Goal: Find specific page/section: Find specific page/section

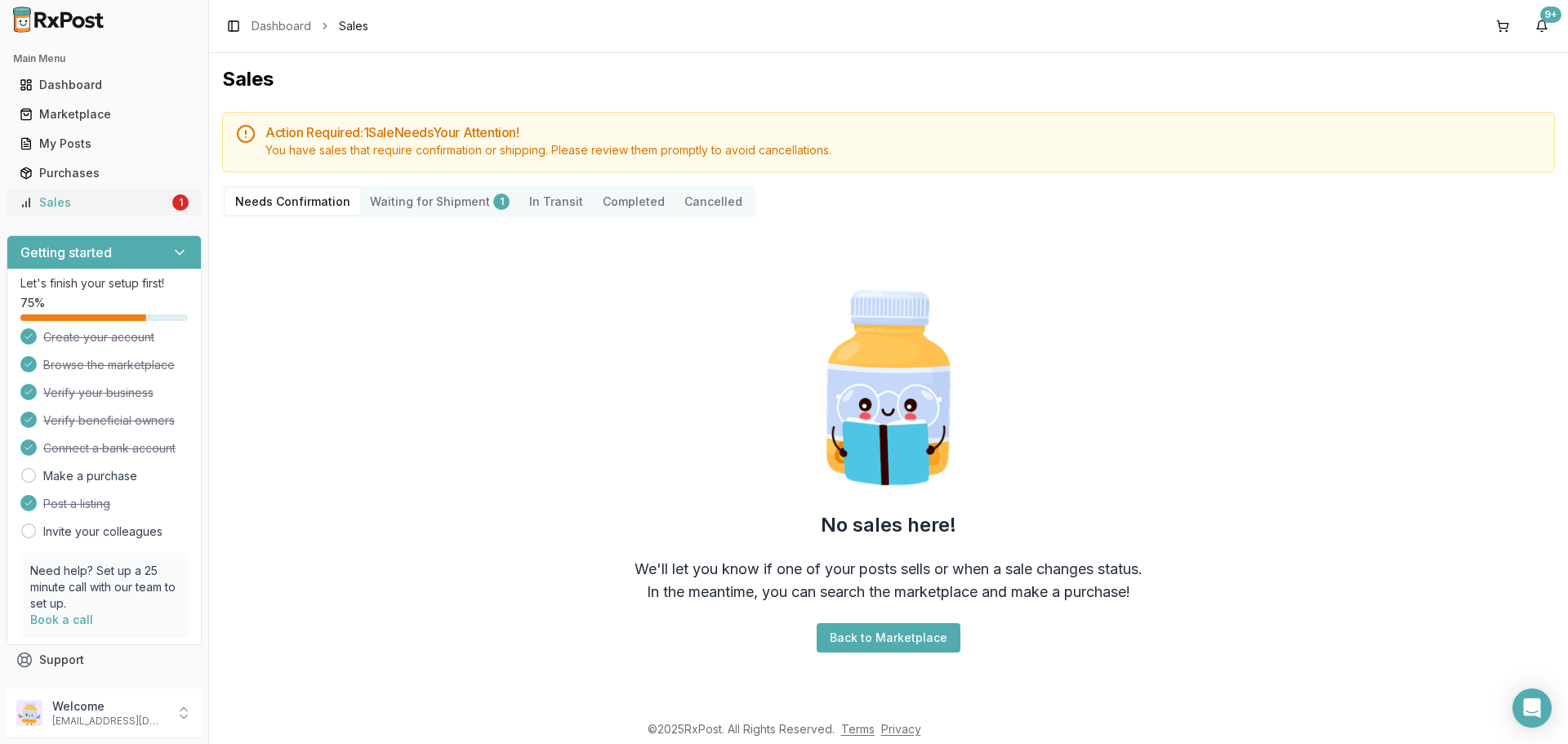
click at [58, 200] on div "Sales" at bounding box center [94, 202] width 150 height 16
click at [63, 145] on div "My Posts" at bounding box center [104, 143] width 169 height 16
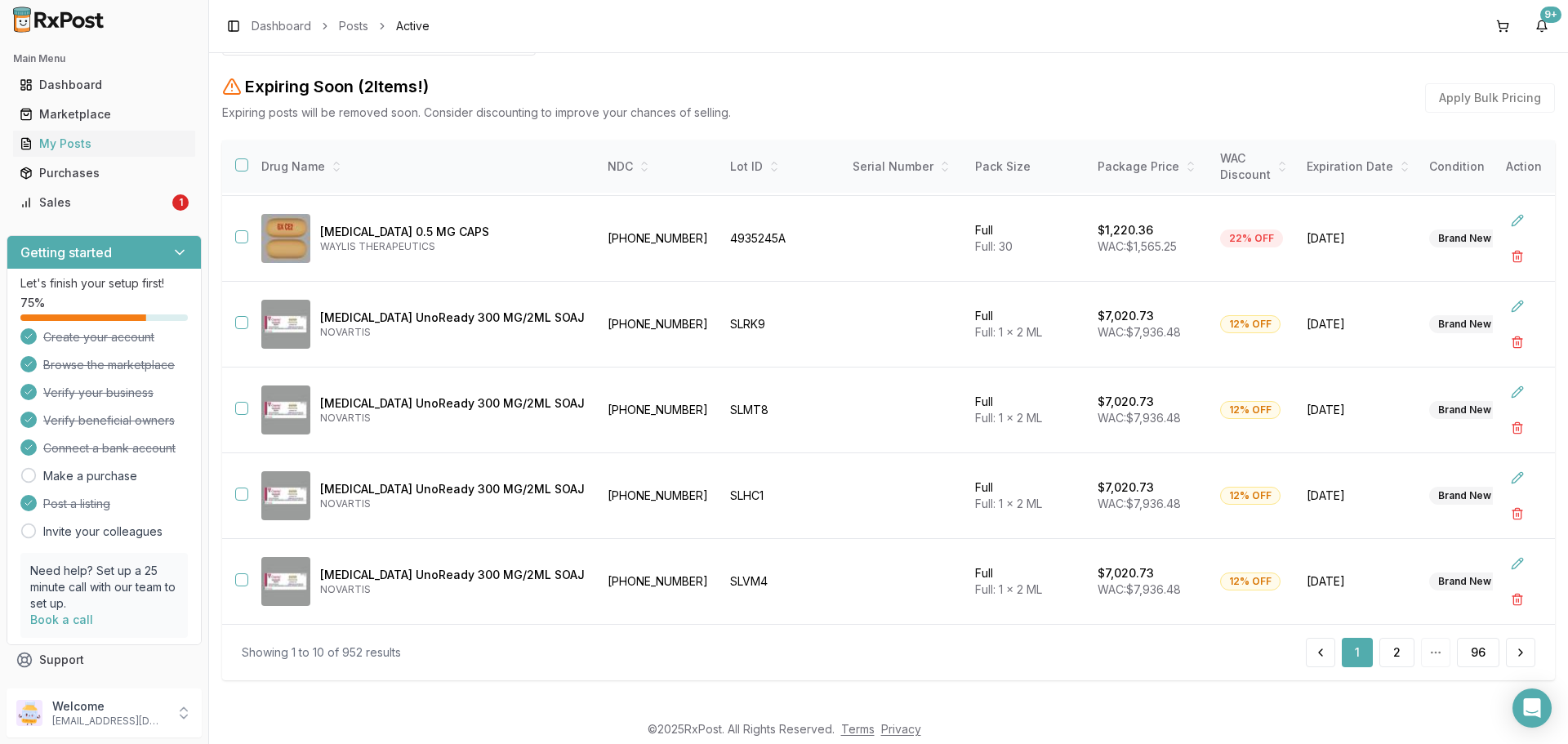
scroll to position [197, 0]
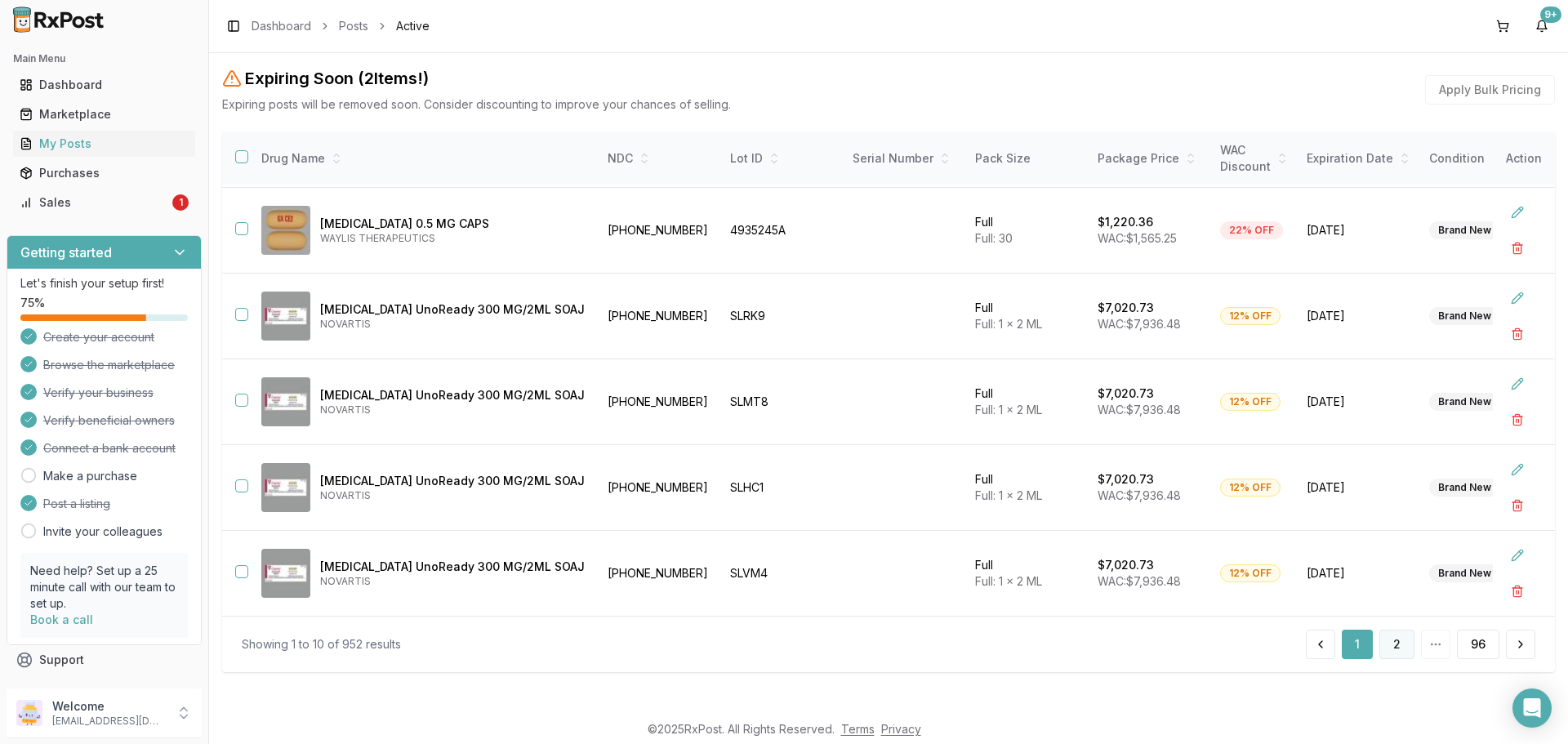
click at [1392, 645] on button "2" at bounding box center [1396, 644] width 35 height 30
click at [1395, 643] on button "3" at bounding box center [1396, 644] width 35 height 30
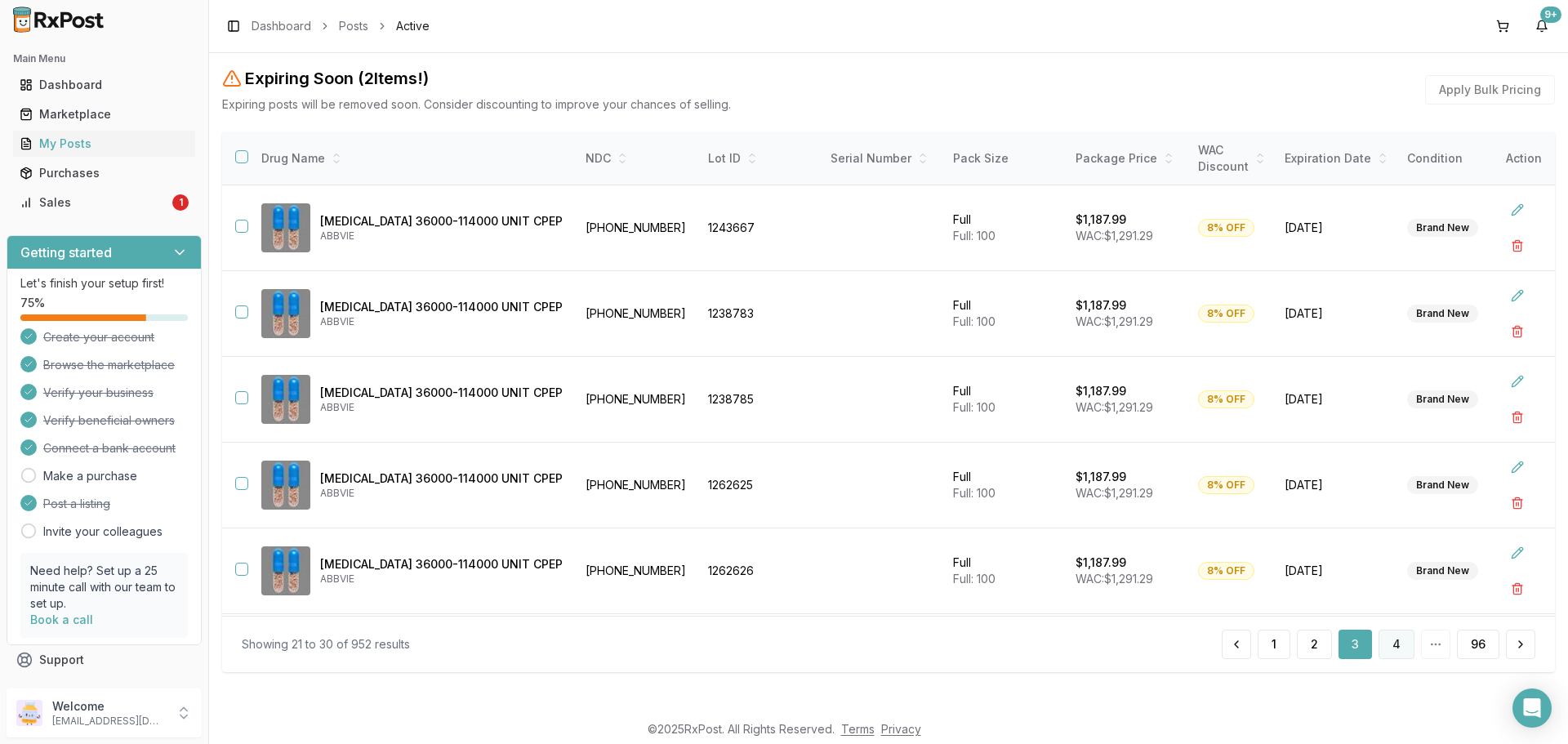
click at [1388, 637] on button "4" at bounding box center [1396, 644] width 36 height 30
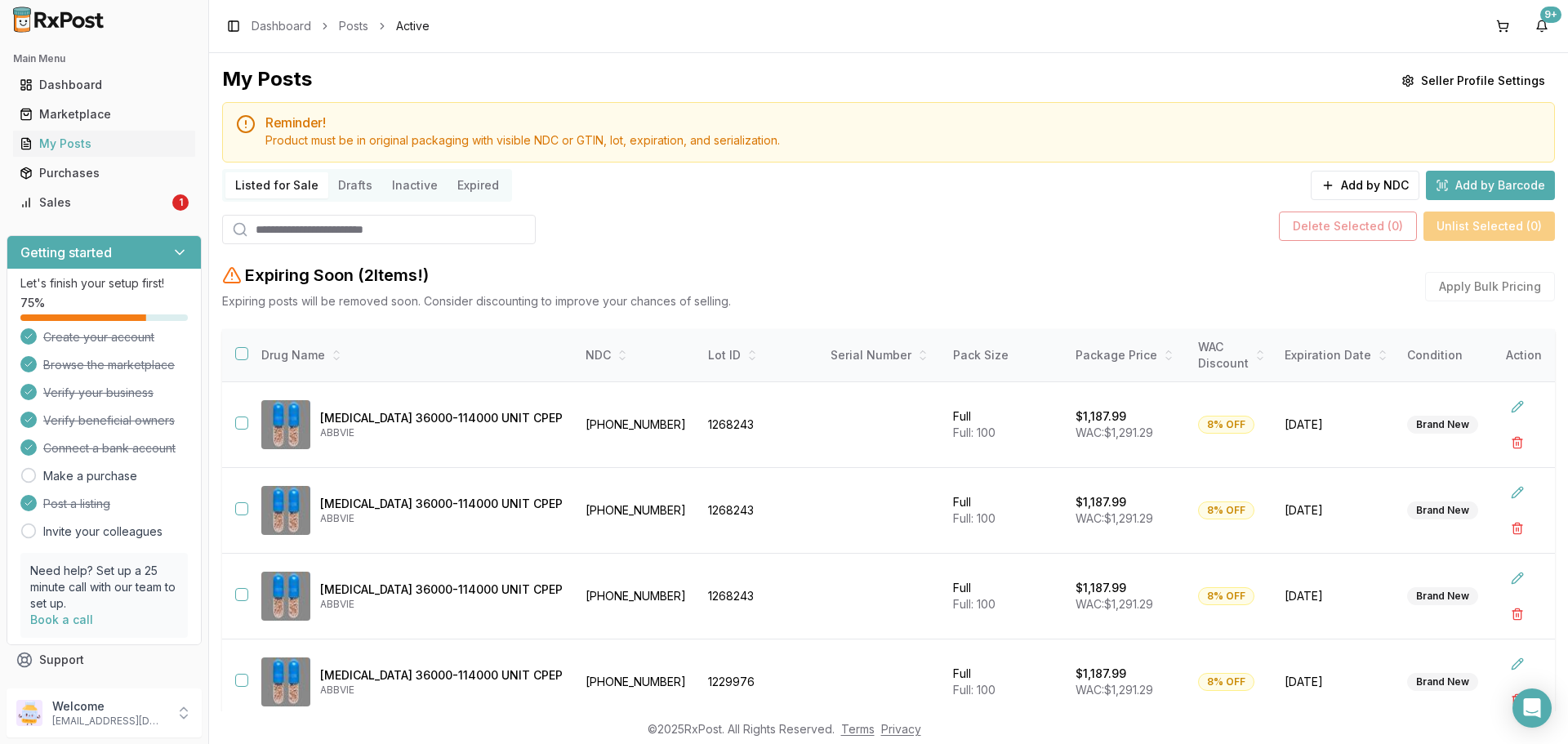
click at [305, 220] on input "search" at bounding box center [379, 229] width 313 height 30
type input "*******"
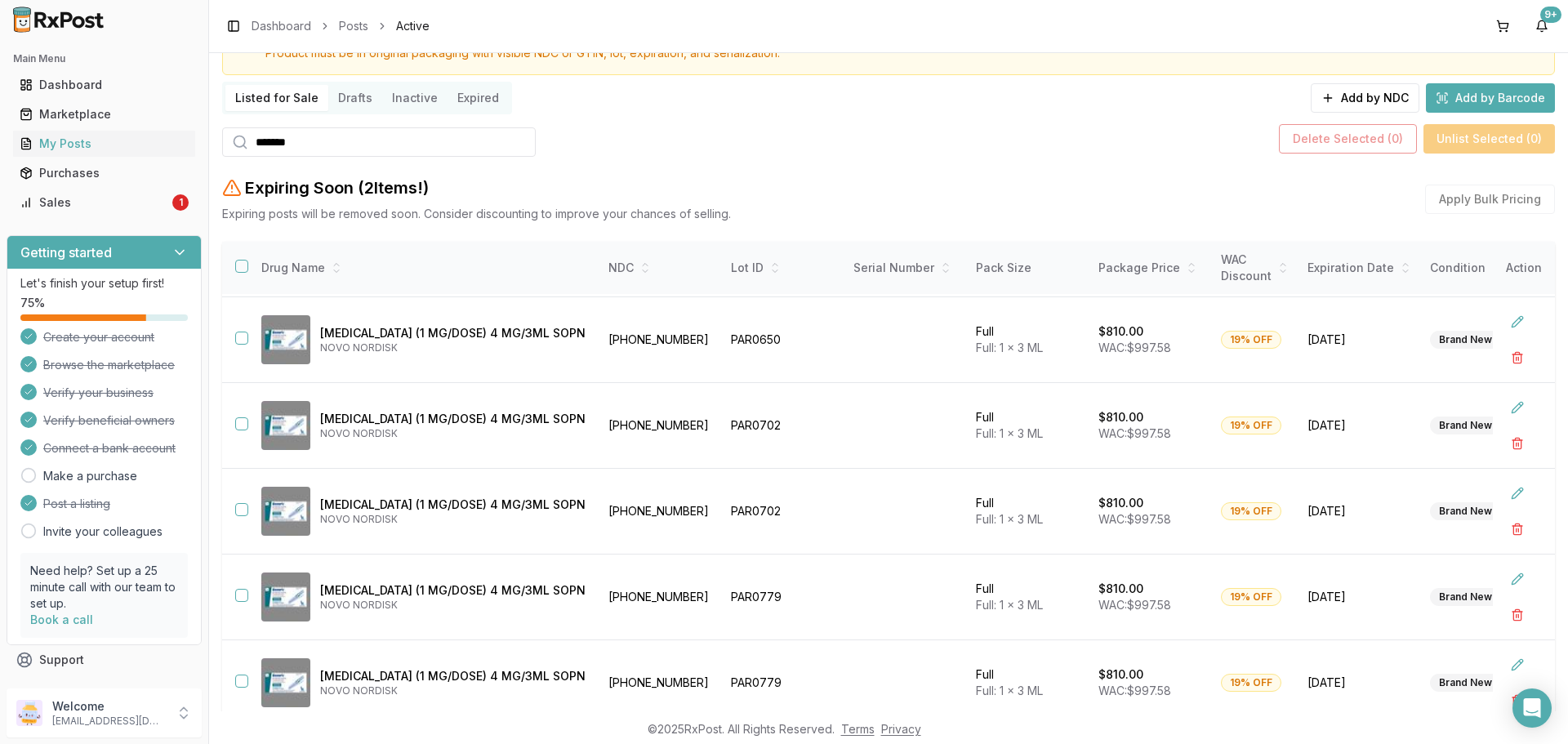
scroll to position [197, 0]
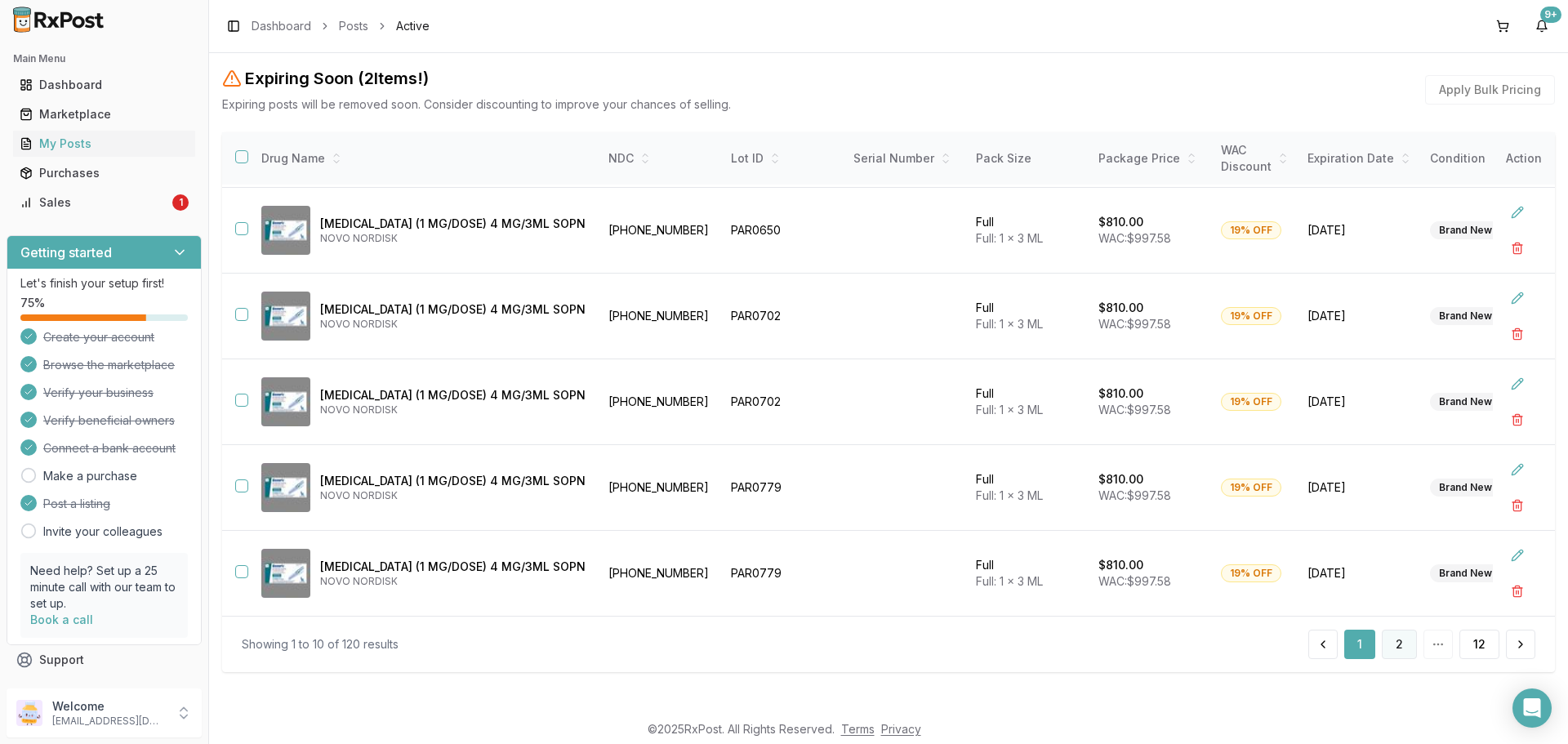
click at [1395, 645] on button "2" at bounding box center [1399, 644] width 35 height 30
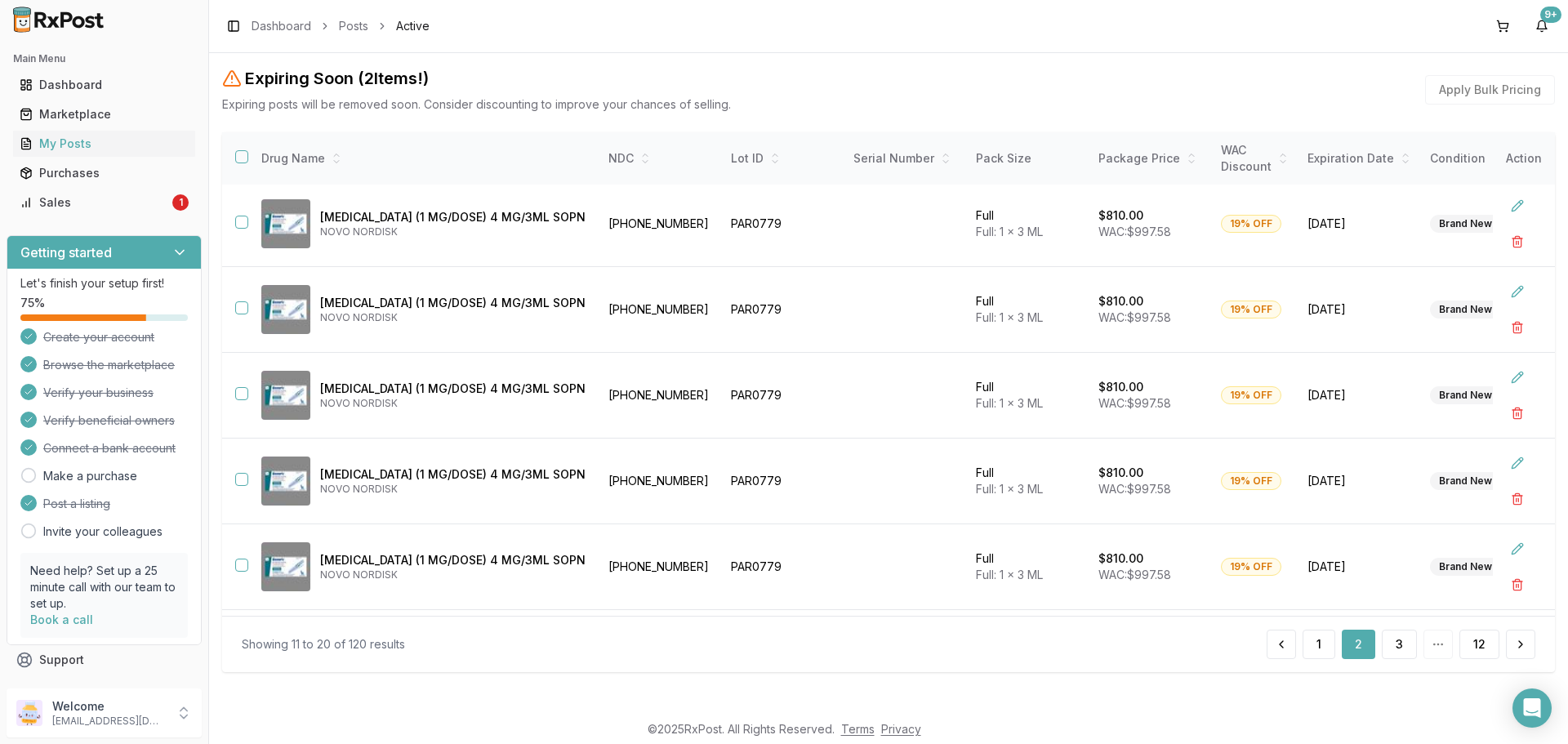
click at [1392, 645] on button "3" at bounding box center [1399, 644] width 35 height 30
click at [1399, 640] on button "4" at bounding box center [1399, 644] width 36 height 30
click at [1507, 649] on button at bounding box center [1521, 644] width 30 height 30
click at [1508, 648] on button at bounding box center [1521, 644] width 30 height 30
click at [1510, 646] on button at bounding box center [1521, 644] width 30 height 30
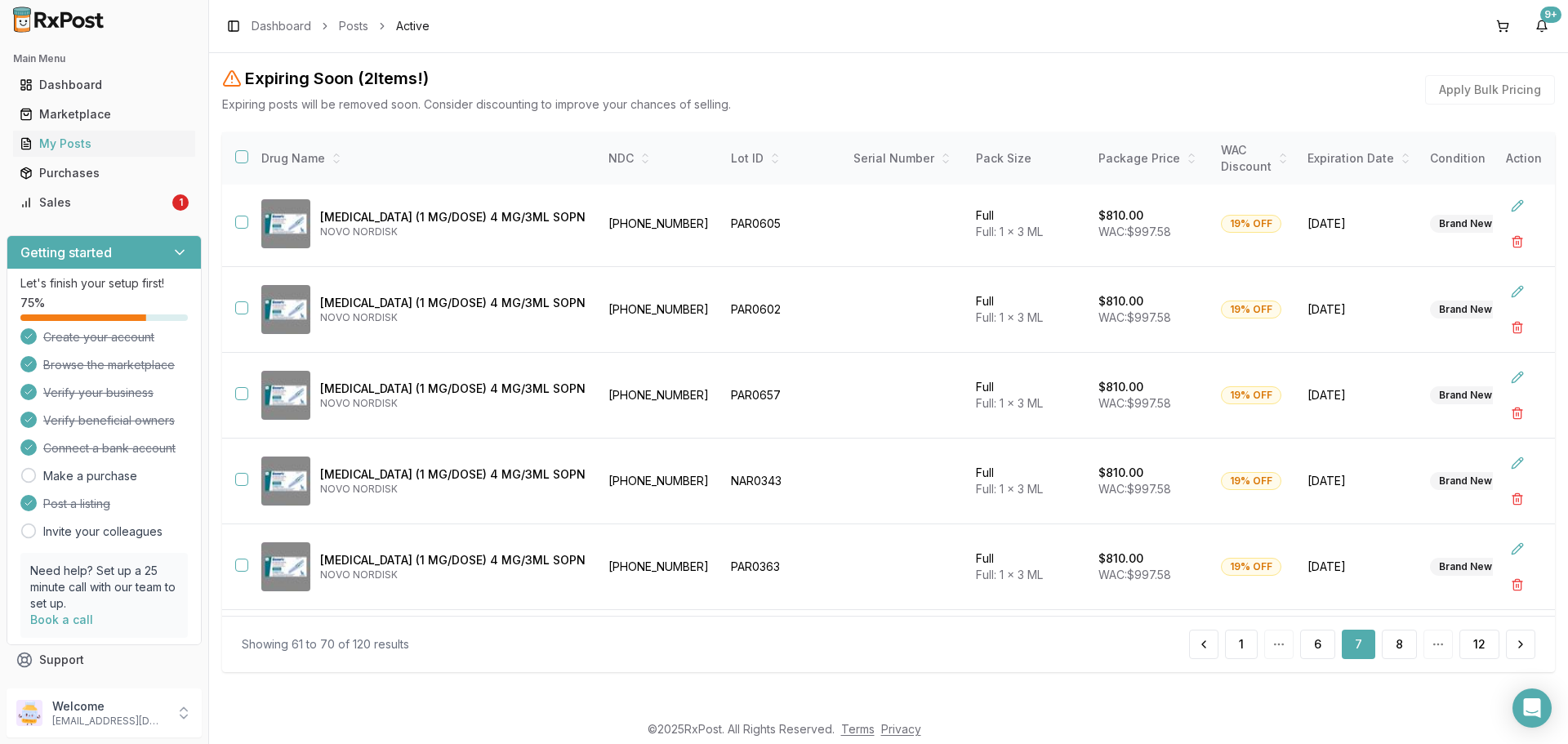
click at [1511, 645] on button at bounding box center [1521, 644] width 30 height 30
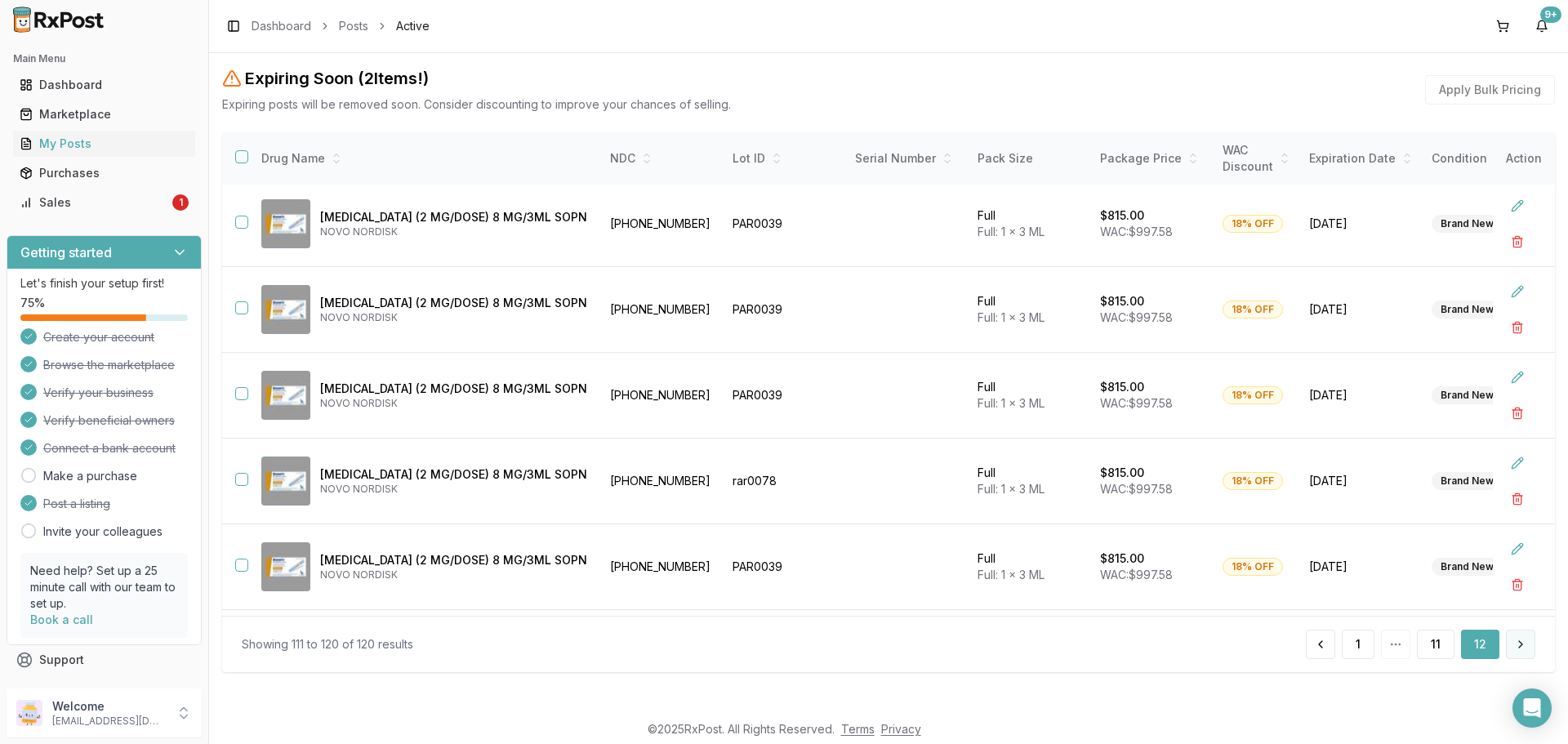
click at [1511, 644] on button at bounding box center [1521, 644] width 30 height 30
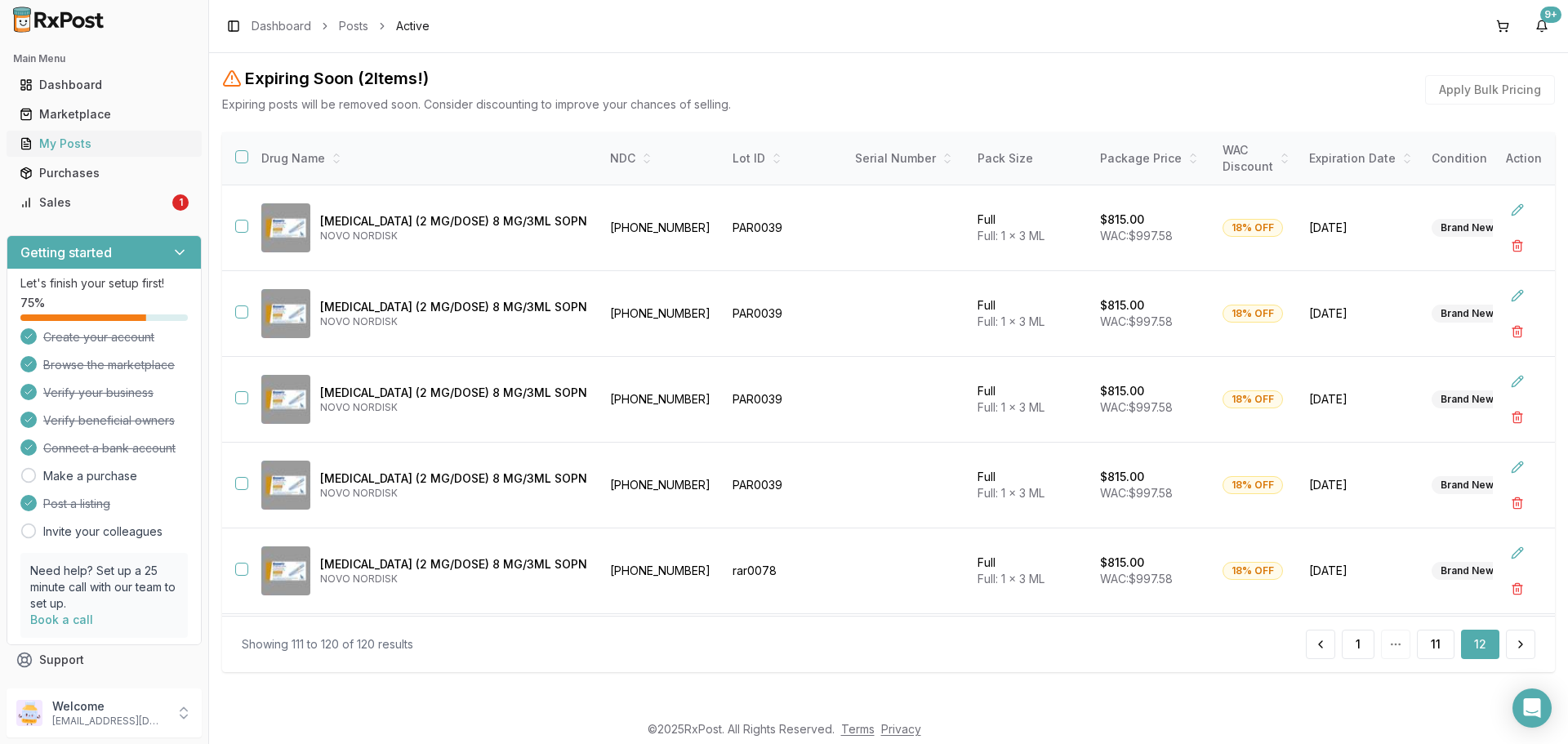
click at [69, 142] on div "My Posts" at bounding box center [104, 143] width 169 height 16
